Goal: Navigation & Orientation: Find specific page/section

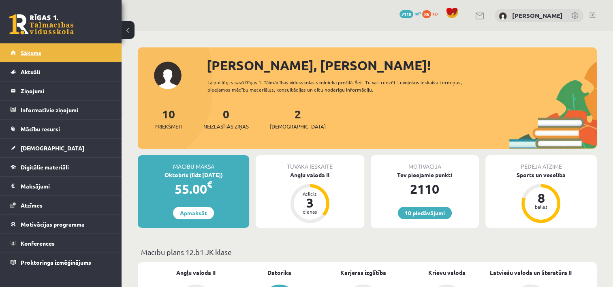
click at [31, 54] on span "Sākums" at bounding box center [31, 52] width 21 height 7
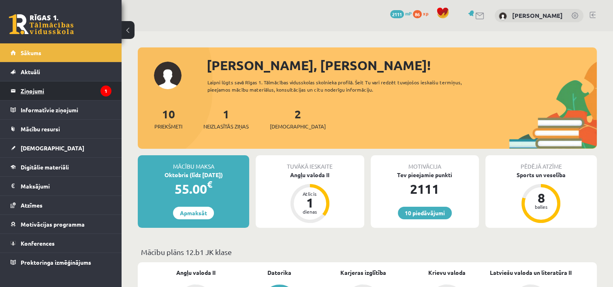
click at [39, 90] on legend "Ziņojumi 1" at bounding box center [66, 90] width 91 height 19
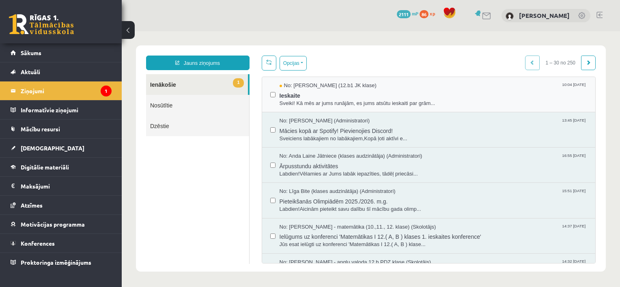
click at [318, 108] on div "No: Jelizaveta Daņevska (12.b1 JK klase) 10:04 15/09/2025 Ieskaite Sveiki! Kā m…" at bounding box center [428, 94] width 333 height 35
click at [320, 101] on span "Sveiki! Kā mēs ar jums runājām, es jums atsūtu ieskaiti par grām..." at bounding box center [433, 104] width 308 height 8
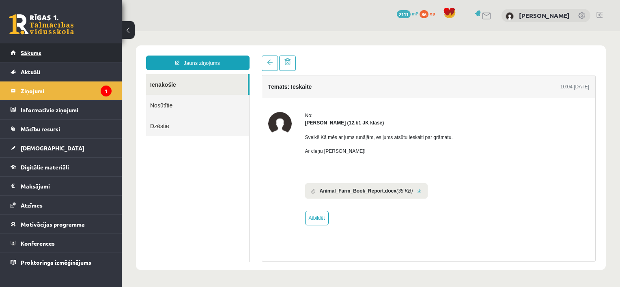
click at [25, 51] on span "Sākums" at bounding box center [31, 52] width 21 height 7
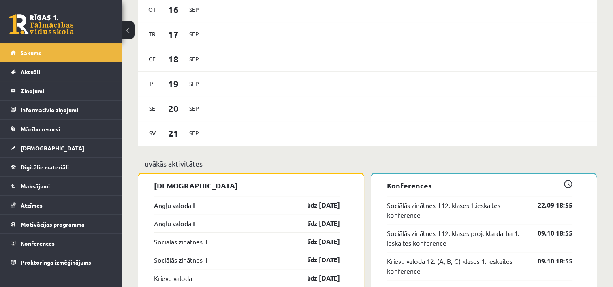
scroll to position [608, 0]
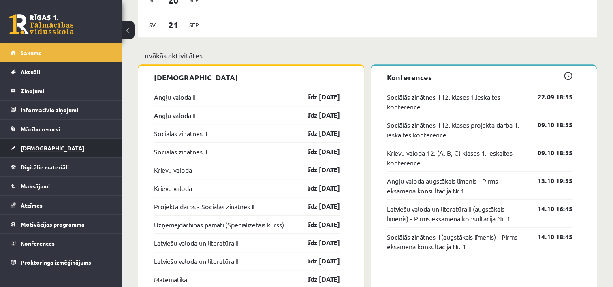
click at [28, 147] on span "[DEMOGRAPHIC_DATA]" at bounding box center [53, 147] width 64 height 7
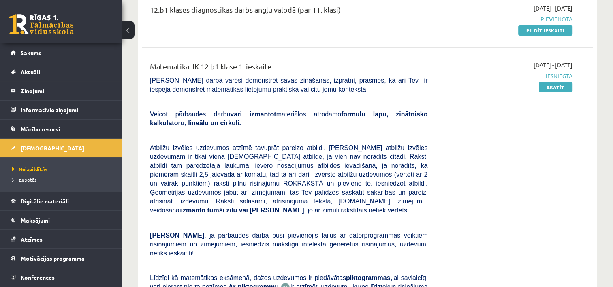
scroll to position [41, 0]
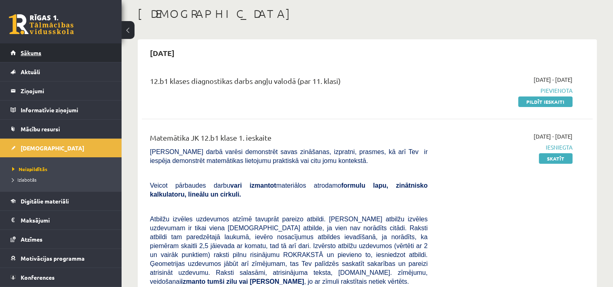
click at [26, 51] on span "Sākums" at bounding box center [31, 52] width 21 height 7
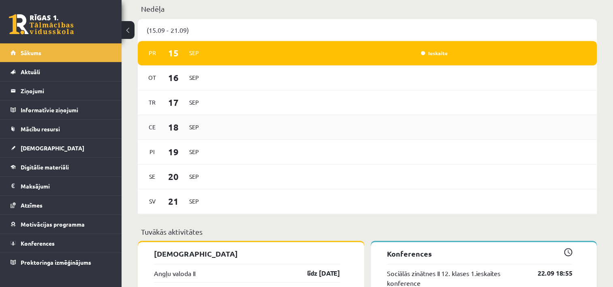
scroll to position [365, 0]
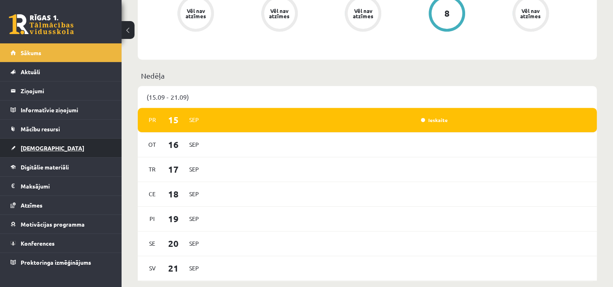
click at [28, 146] on span "[DEMOGRAPHIC_DATA]" at bounding box center [53, 147] width 64 height 7
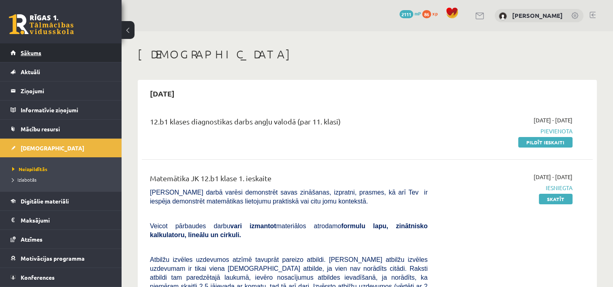
click at [31, 51] on span "Sākums" at bounding box center [31, 52] width 21 height 7
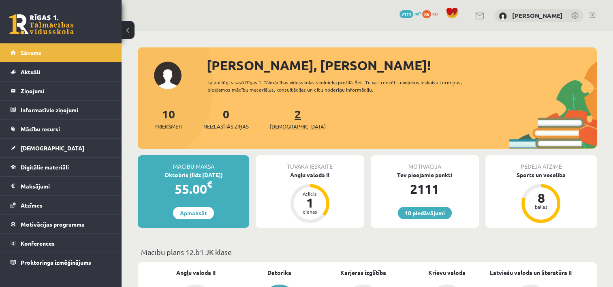
click at [286, 118] on link "2 Ieskaites" at bounding box center [298, 119] width 56 height 24
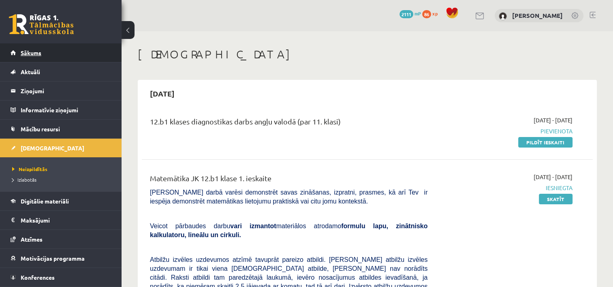
click at [28, 52] on span "Sākums" at bounding box center [31, 52] width 21 height 7
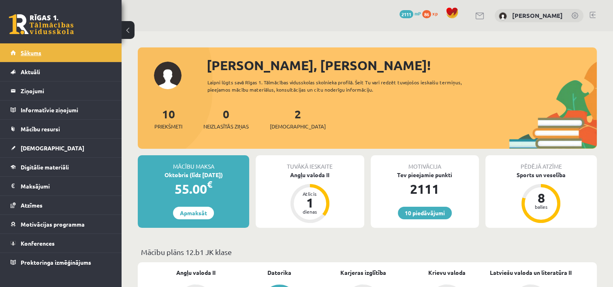
click at [35, 54] on span "Sākums" at bounding box center [31, 52] width 21 height 7
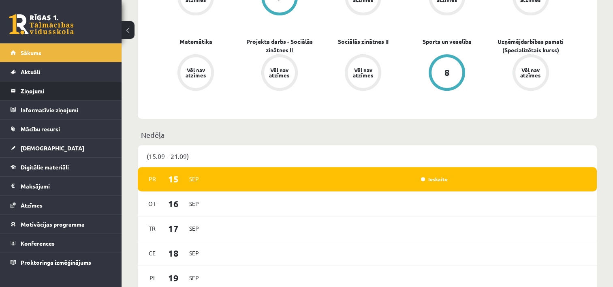
scroll to position [243, 0]
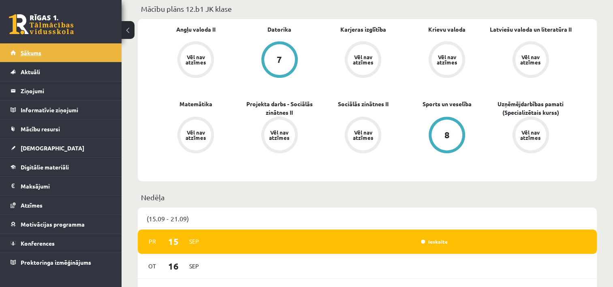
click at [30, 52] on span "Sākums" at bounding box center [31, 52] width 21 height 7
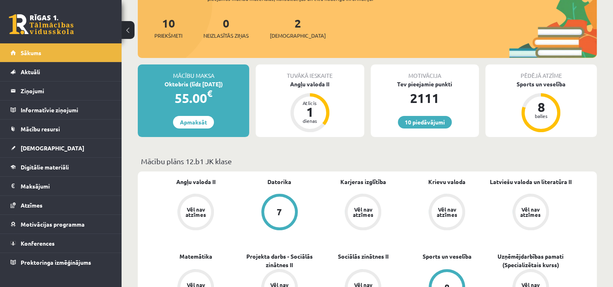
scroll to position [72, 0]
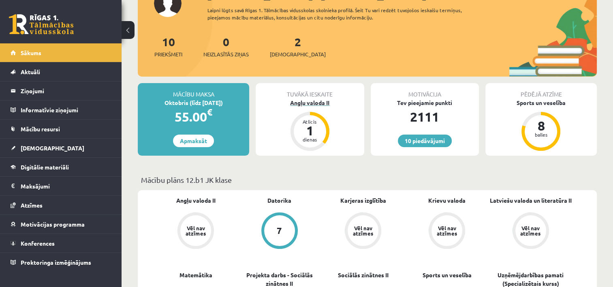
click at [311, 139] on div "dienas" at bounding box center [310, 139] width 24 height 5
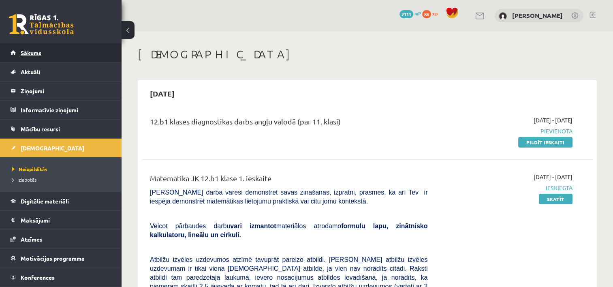
click at [31, 53] on span "Sākums" at bounding box center [31, 52] width 21 height 7
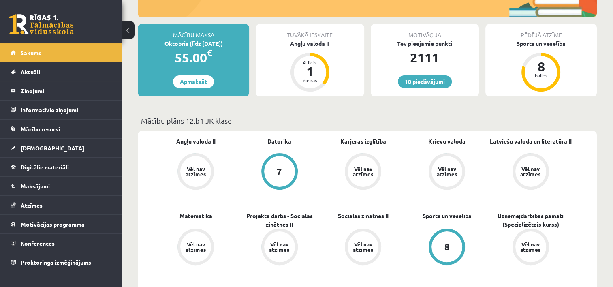
scroll to position [41, 0]
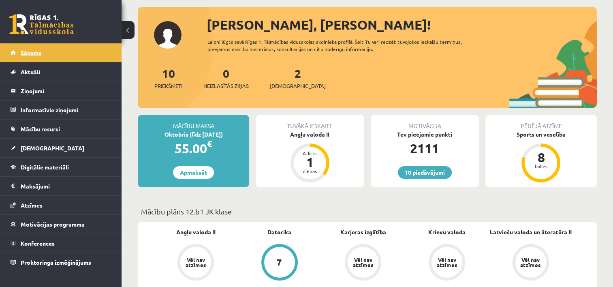
click at [28, 53] on span "Sākums" at bounding box center [31, 52] width 21 height 7
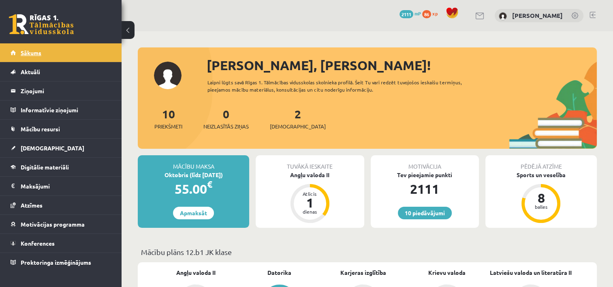
click at [35, 53] on span "Sākums" at bounding box center [31, 52] width 21 height 7
click at [287, 118] on link "2 Ieskaites" at bounding box center [298, 119] width 56 height 24
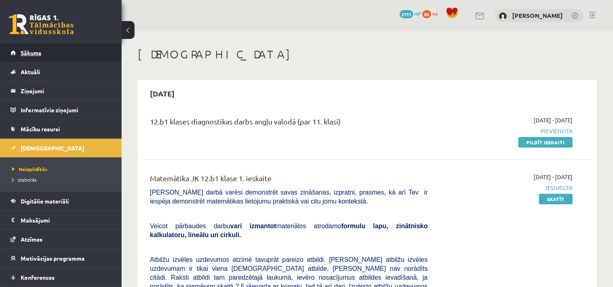
click at [32, 53] on span "Sākums" at bounding box center [31, 52] width 21 height 7
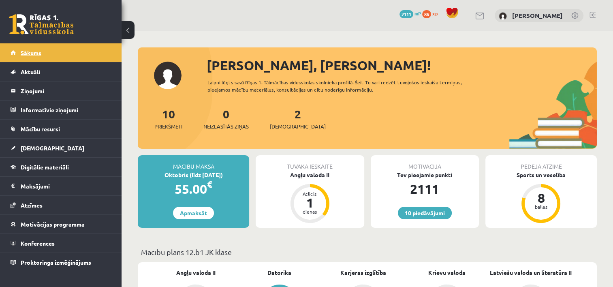
click at [35, 54] on span "Sākums" at bounding box center [31, 52] width 21 height 7
click at [36, 51] on span "Sākums" at bounding box center [31, 52] width 21 height 7
